Goal: Task Accomplishment & Management: Use online tool/utility

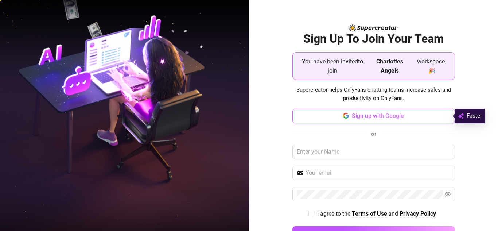
click at [403, 119] on button "Sign up with Google" at bounding box center [374, 116] width 163 height 15
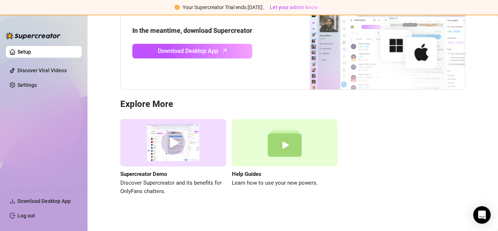
scroll to position [78, 0]
click at [176, 153] on img at bounding box center [173, 143] width 106 height 48
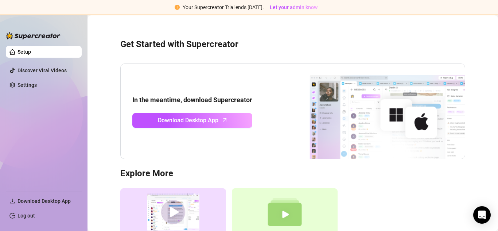
scroll to position [0, 0]
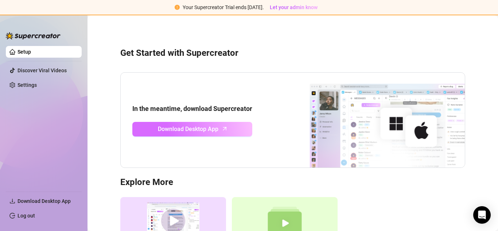
click at [242, 131] on link "Download Desktop App" at bounding box center [192, 129] width 120 height 15
